Goal: Task Accomplishment & Management: Use online tool/utility

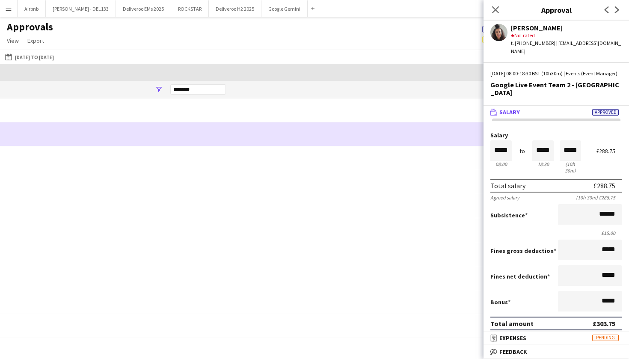
scroll to position [0, 708]
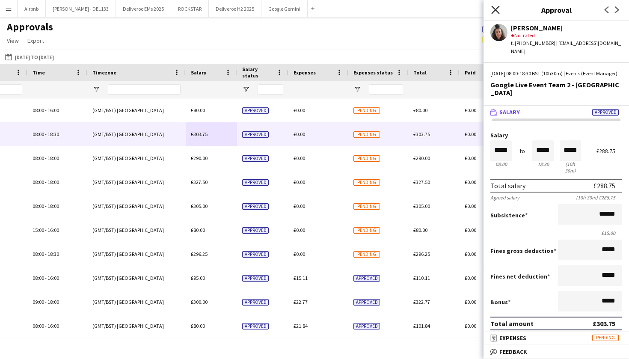
click at [496, 10] on icon "Close pop-in" at bounding box center [495, 10] width 8 height 8
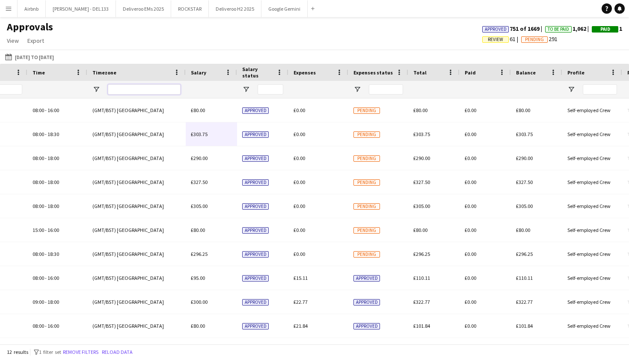
click at [142, 90] on input "Timezone Filter Input" at bounding box center [144, 89] width 73 height 10
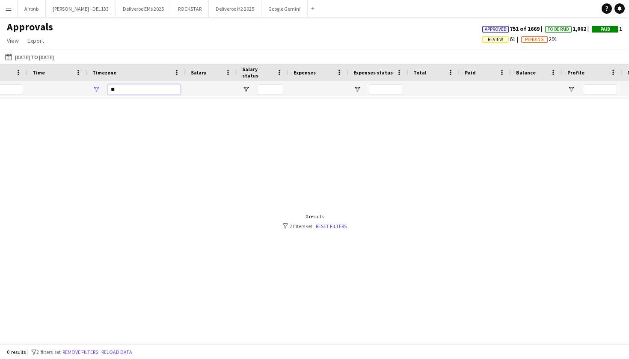
type input "*"
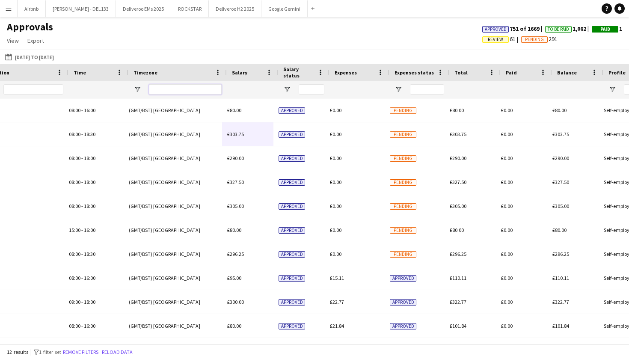
scroll to position [0, 0]
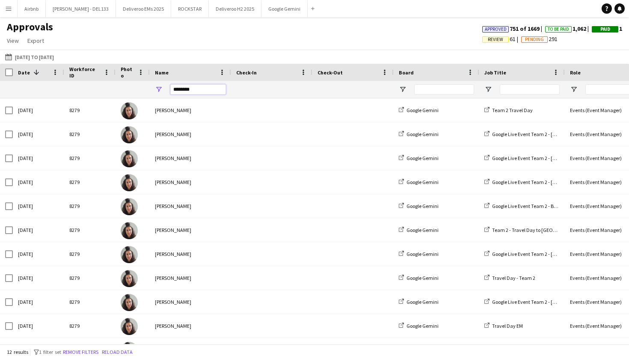
click at [208, 92] on input "********" at bounding box center [198, 89] width 56 height 10
type input "*"
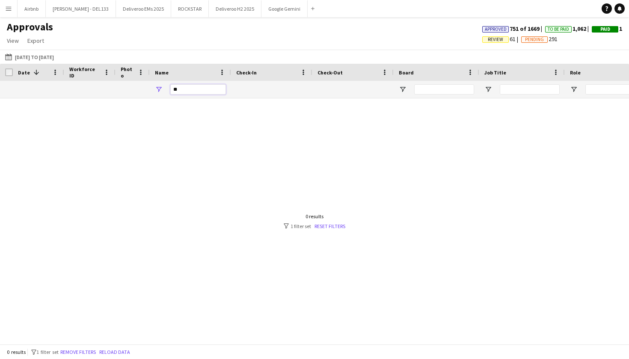
type input "*"
click at [53, 56] on button "01-08-2025 to 22-09-2025 01-08-2025 to 22-09-2025" at bounding box center [29, 57] width 52 height 10
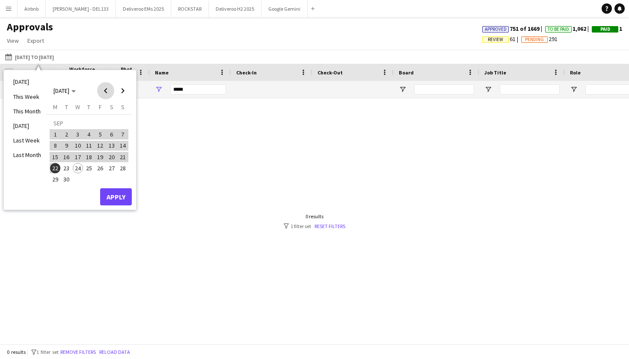
click at [107, 89] on span "Previous month" at bounding box center [105, 90] width 17 height 17
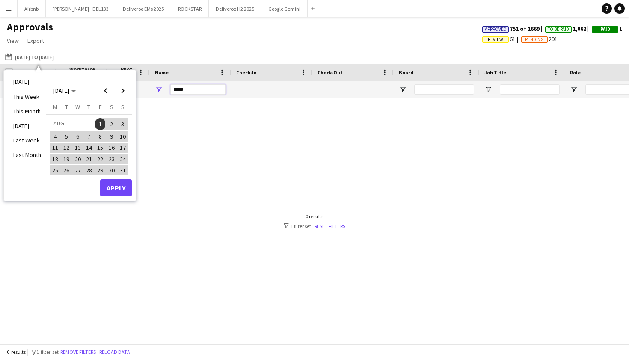
click at [194, 90] on input "*****" at bounding box center [198, 89] width 56 height 10
type input "*"
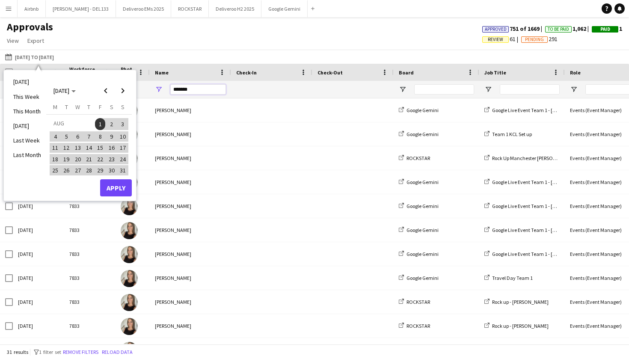
type input "*******"
click at [140, 51] on div "01-08-2025 to 22-09-2025 01-08-2025 to 22-09-2025 Today This Week This Month Ye…" at bounding box center [314, 57] width 629 height 14
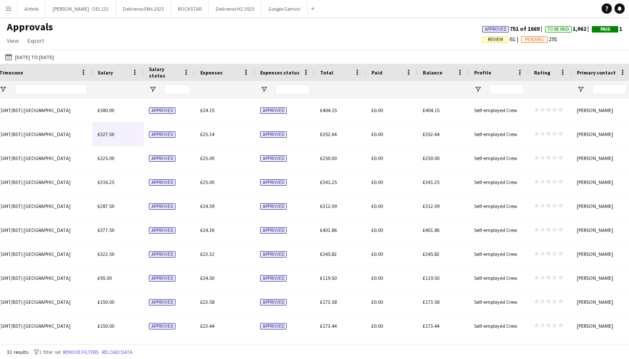
scroll to position [0, 732]
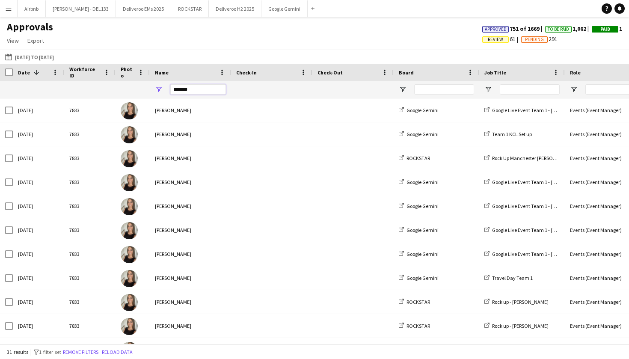
click at [193, 93] on input "*******" at bounding box center [198, 89] width 56 height 10
type input "*"
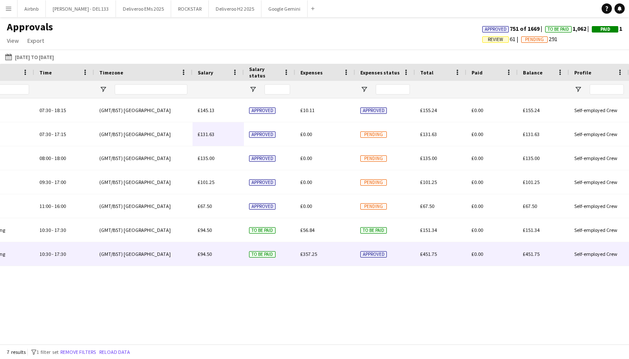
type input "*****"
click at [334, 258] on div "£357.25" at bounding box center [325, 254] width 60 height 24
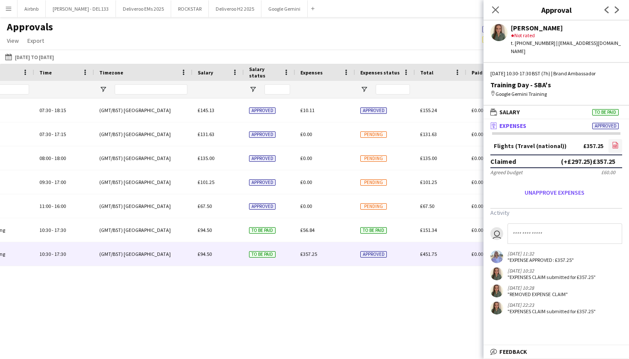
click at [615, 142] on icon "file-image" at bounding box center [615, 145] width 7 height 7
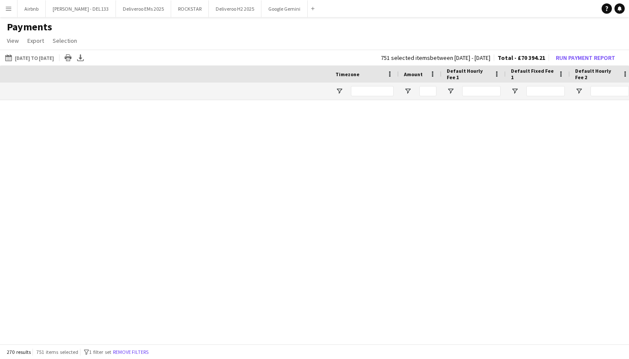
scroll to position [0, 470]
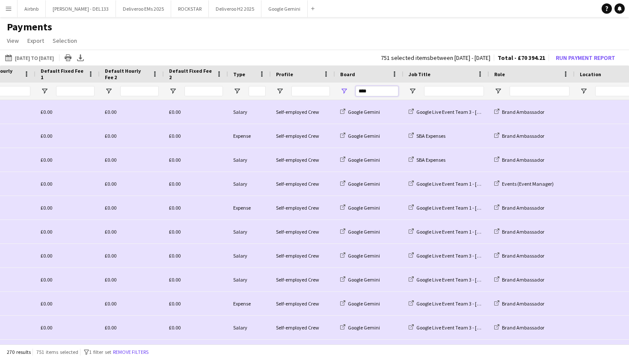
click at [377, 92] on input "****" at bounding box center [376, 91] width 43 height 10
type input "*"
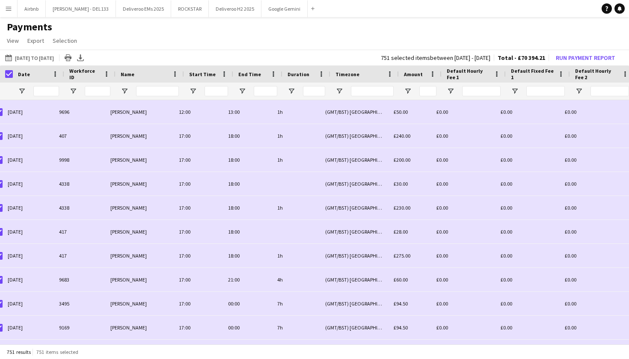
scroll to position [0, 0]
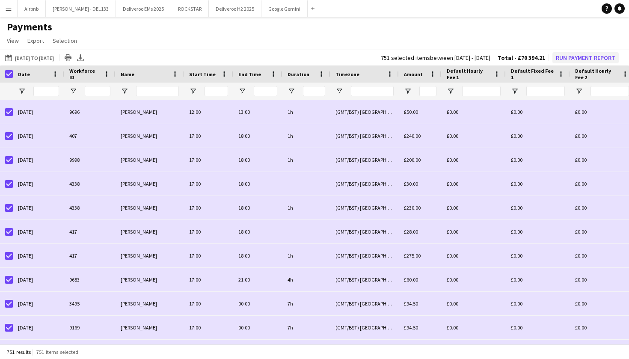
click at [577, 61] on button "Run Payment Report" at bounding box center [585, 57] width 66 height 11
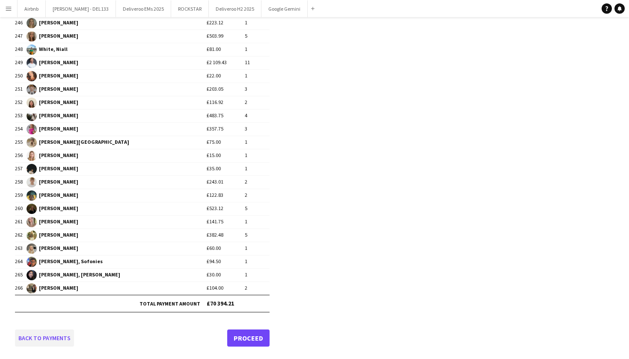
click at [38, 338] on link "Back to payments" at bounding box center [44, 337] width 59 height 17
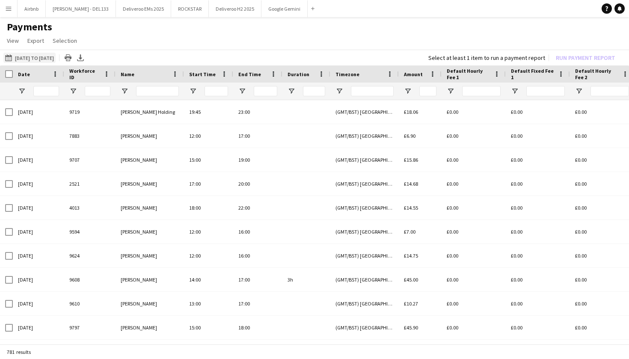
click at [52, 55] on button "[DATE] to [DATE] [DATE] to [DATE]" at bounding box center [29, 58] width 52 height 10
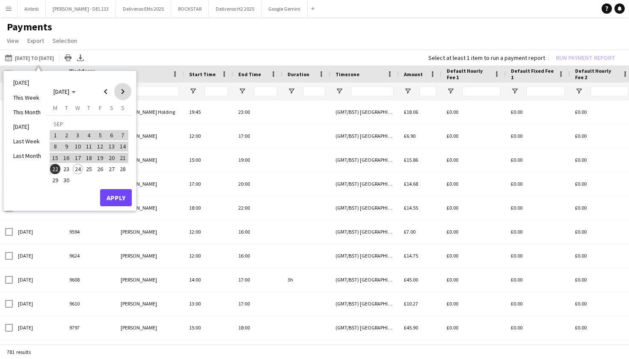
click at [121, 93] on span "Next month" at bounding box center [122, 91] width 17 height 17
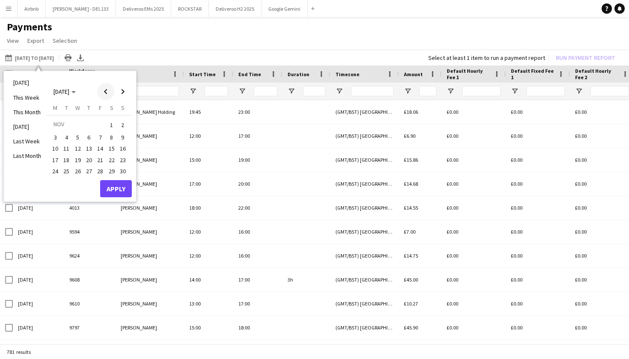
click at [104, 94] on span "Previous month" at bounding box center [105, 91] width 17 height 17
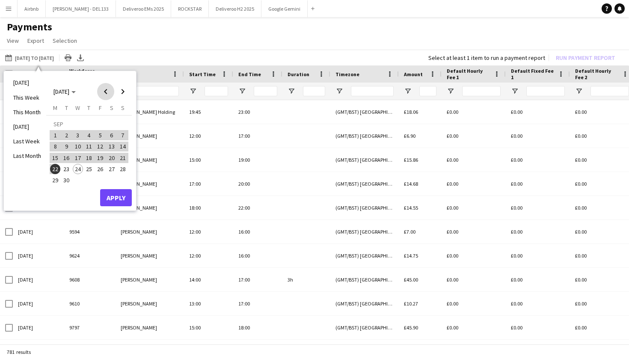
click at [104, 94] on span "Previous month" at bounding box center [105, 91] width 17 height 17
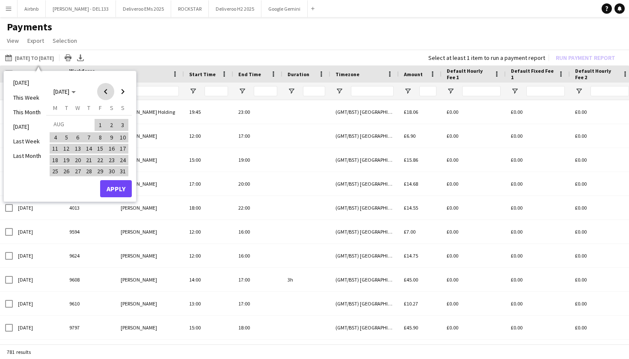
click at [104, 94] on span "Previous month" at bounding box center [105, 91] width 17 height 17
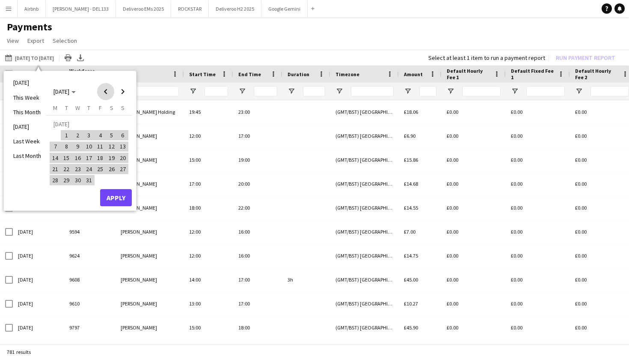
click at [104, 94] on span "Previous month" at bounding box center [105, 91] width 17 height 17
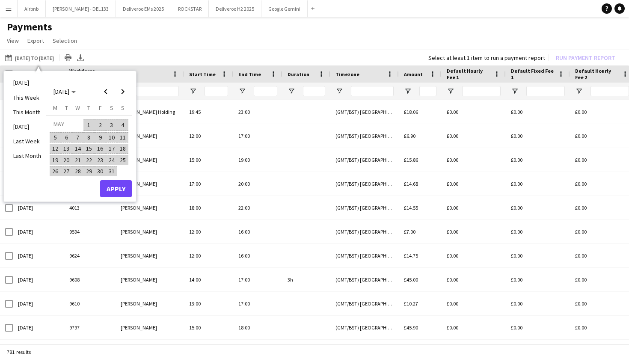
click at [89, 125] on span "1" at bounding box center [89, 125] width 10 height 12
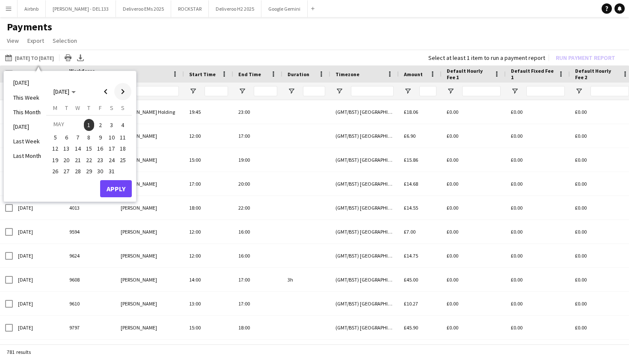
click at [123, 92] on span "Next month" at bounding box center [122, 91] width 17 height 17
click at [56, 169] on span "22" at bounding box center [55, 169] width 10 height 10
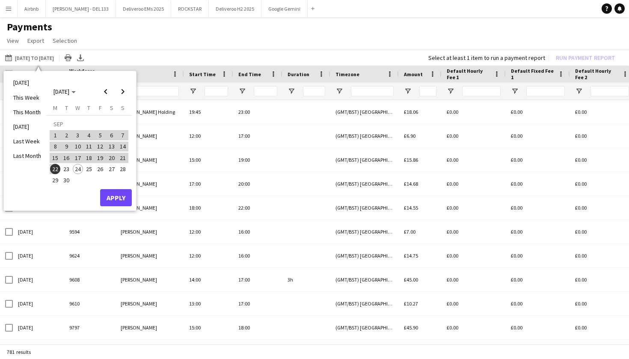
click at [109, 195] on button "Apply" at bounding box center [116, 197] width 32 height 17
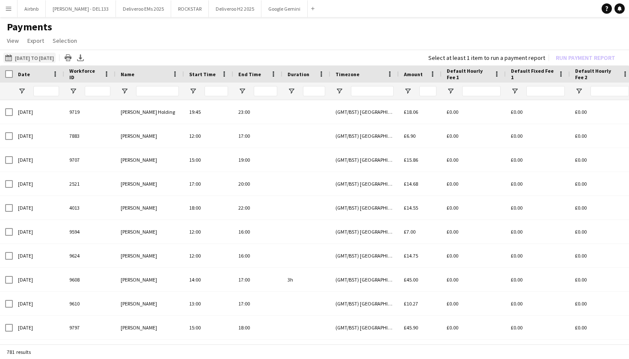
click at [41, 56] on button "[DATE] to [DATE] [DATE] to [DATE]" at bounding box center [29, 58] width 52 height 10
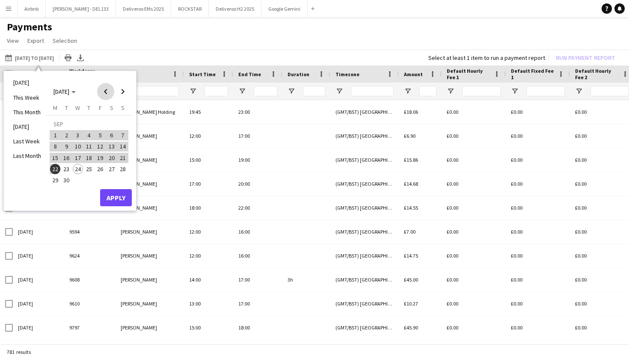
click at [109, 89] on span "Previous month" at bounding box center [105, 91] width 17 height 17
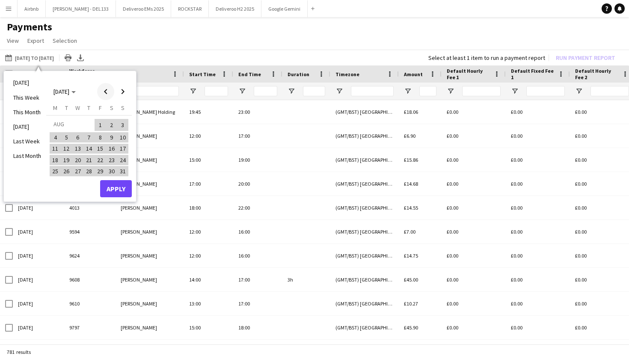
click at [109, 89] on span "Previous month" at bounding box center [105, 91] width 17 height 17
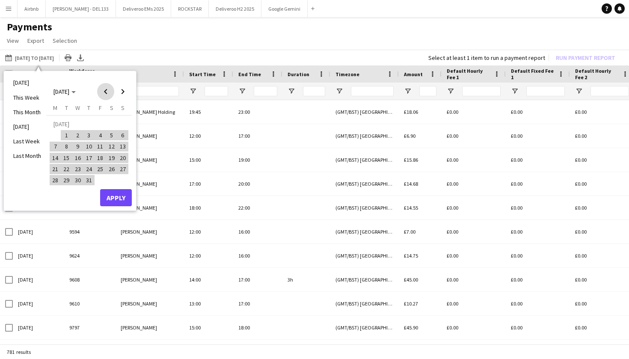
click at [109, 89] on span "Previous month" at bounding box center [105, 91] width 17 height 17
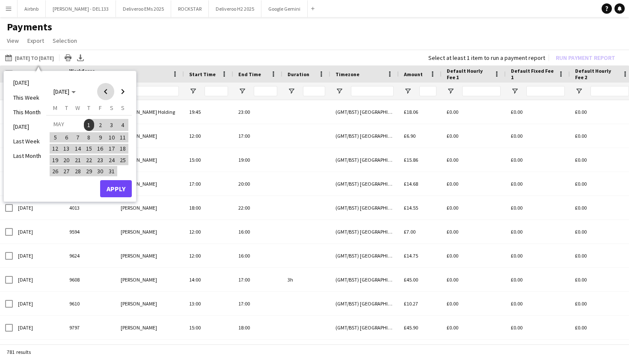
click at [109, 89] on span "Previous month" at bounding box center [105, 91] width 17 height 17
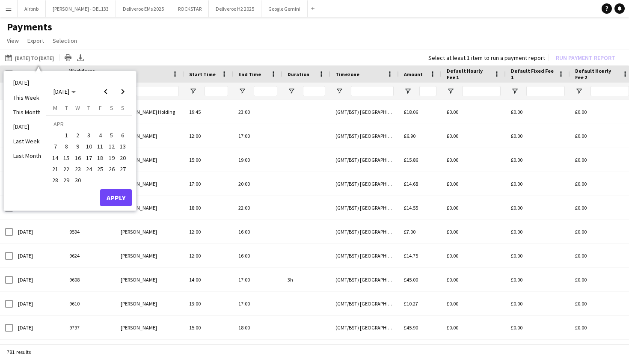
click at [60, 135] on td at bounding box center [55, 135] width 11 height 11
click at [64, 136] on span "1" at bounding box center [67, 135] width 10 height 10
click at [120, 93] on span "Next month" at bounding box center [122, 91] width 17 height 17
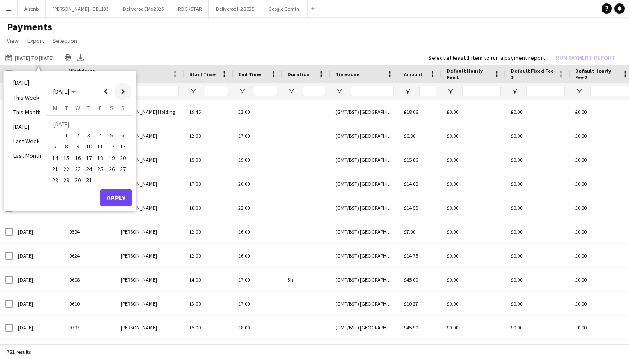
click at [120, 93] on span "Next month" at bounding box center [122, 91] width 17 height 17
click at [124, 93] on span "Next month" at bounding box center [122, 91] width 17 height 17
click at [106, 93] on span "Previous month" at bounding box center [105, 91] width 17 height 17
click at [56, 169] on span "22" at bounding box center [55, 169] width 10 height 10
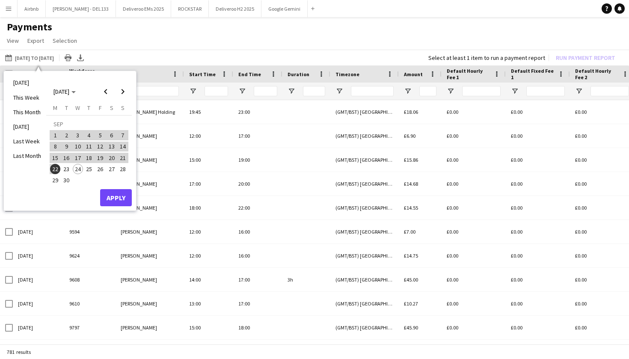
click at [112, 193] on button "Apply" at bounding box center [116, 197] width 32 height 17
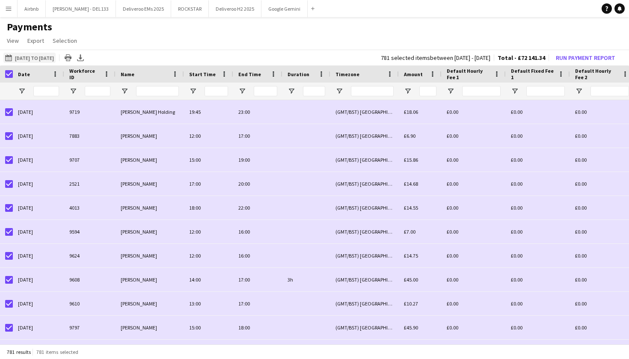
click at [53, 56] on button "[DATE] to [DATE] [DATE] to [DATE]" at bounding box center [29, 58] width 52 height 10
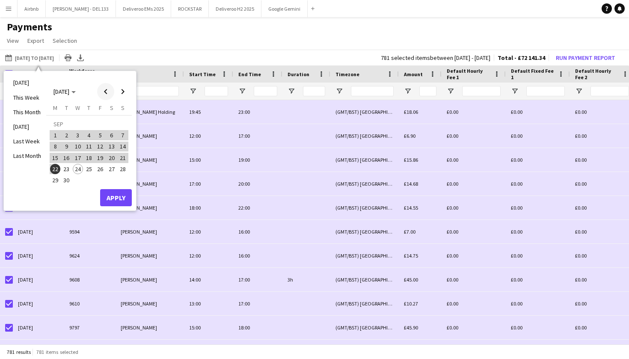
click at [107, 94] on span "Previous month" at bounding box center [105, 91] width 17 height 17
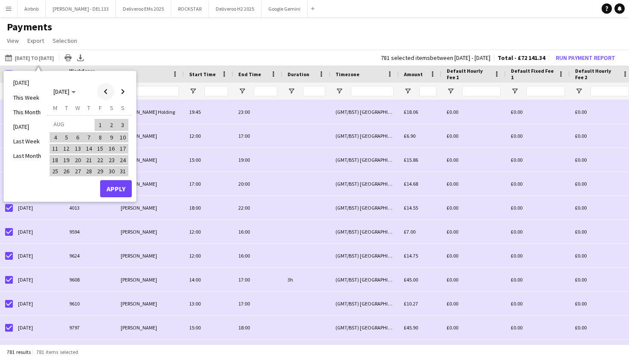
click at [107, 94] on span "Previous month" at bounding box center [105, 91] width 17 height 17
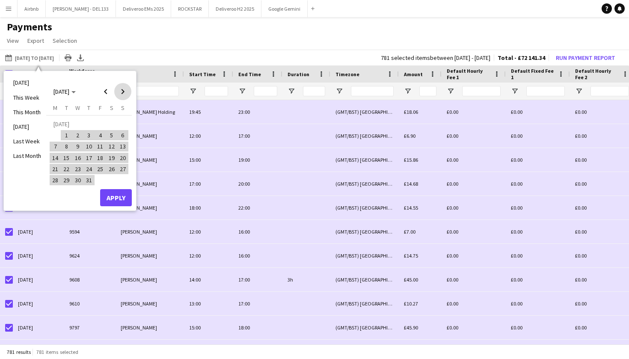
click at [120, 95] on span "Next month" at bounding box center [122, 91] width 17 height 17
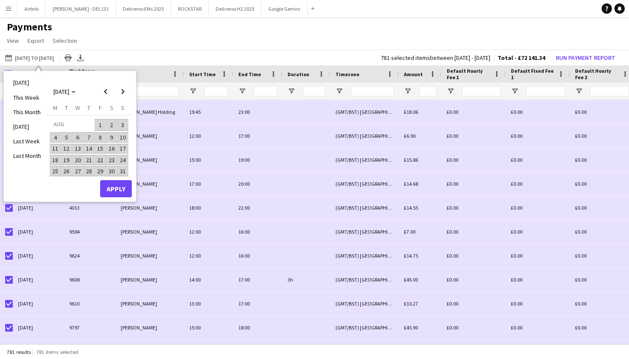
click at [100, 124] on span "1" at bounding box center [100, 125] width 10 height 12
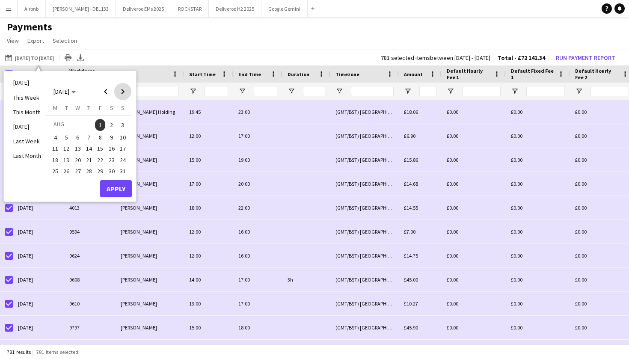
click at [124, 91] on span "Next month" at bounding box center [122, 91] width 17 height 17
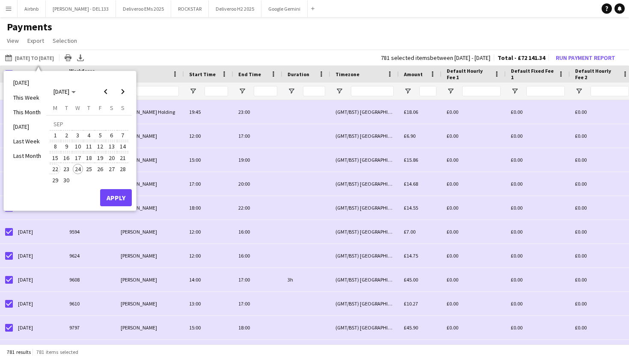
click at [56, 170] on span "22" at bounding box center [55, 169] width 10 height 10
click at [110, 198] on button "Apply" at bounding box center [116, 197] width 32 height 17
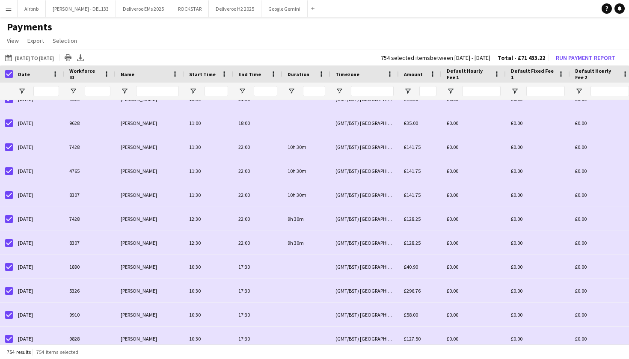
scroll to position [735, 0]
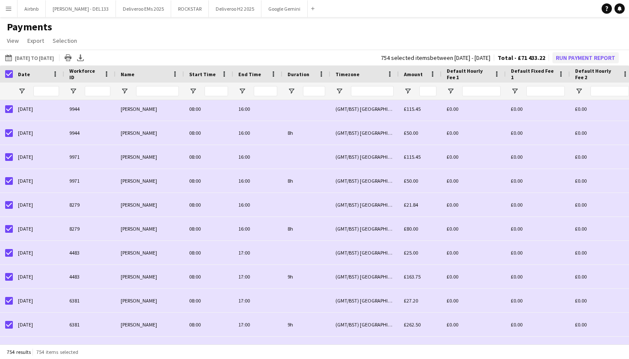
click at [573, 58] on button "Run Payment Report" at bounding box center [585, 57] width 66 height 11
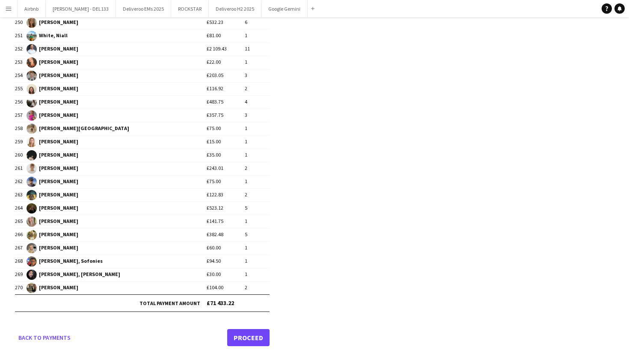
scroll to position [3398, 0]
click at [33, 338] on link "Back to payments" at bounding box center [44, 337] width 59 height 17
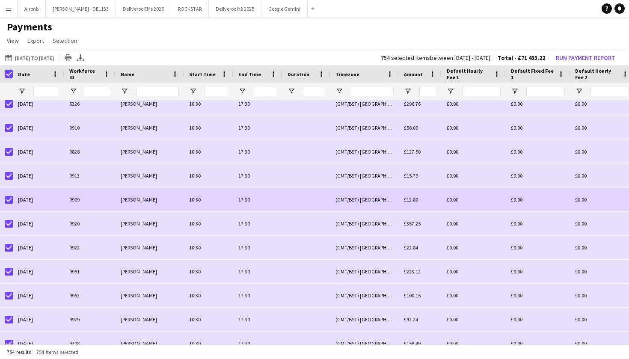
scroll to position [0, 0]
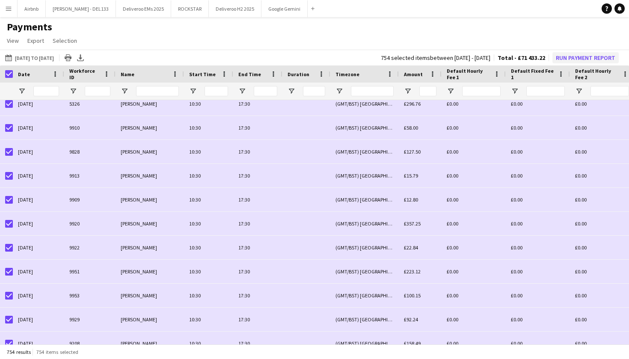
click at [573, 61] on button "Run Payment Report" at bounding box center [585, 57] width 66 height 11
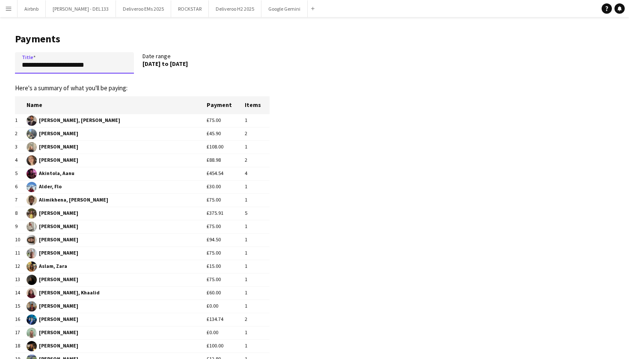
click at [106, 65] on input "**********" at bounding box center [74, 62] width 119 height 21
click at [22, 65] on input "**********" at bounding box center [74, 62] width 119 height 21
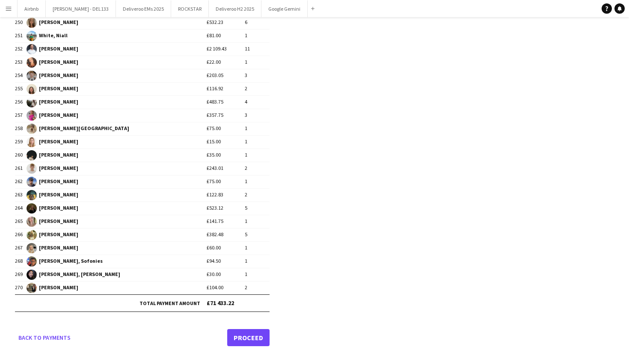
scroll to position [3398, 0]
type input "**********"
click at [243, 337] on link "Proceed" at bounding box center [248, 337] width 42 height 17
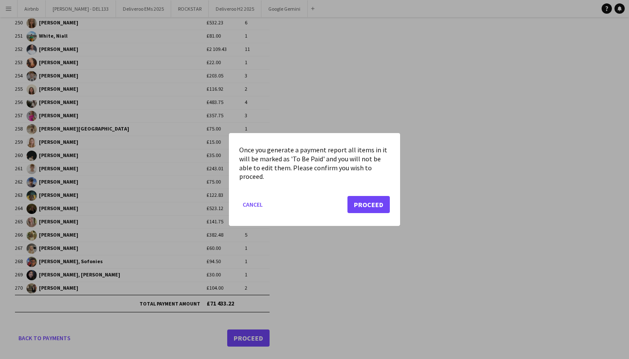
click at [381, 204] on button "Proceed" at bounding box center [368, 204] width 42 height 17
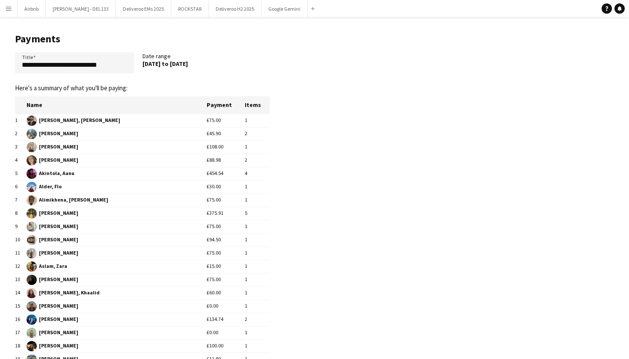
scroll to position [3398, 0]
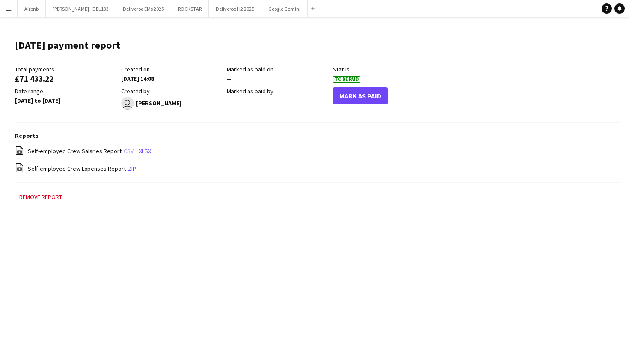
click at [124, 150] on link "csv" at bounding box center [129, 151] width 10 height 8
